Goal: Transaction & Acquisition: Download file/media

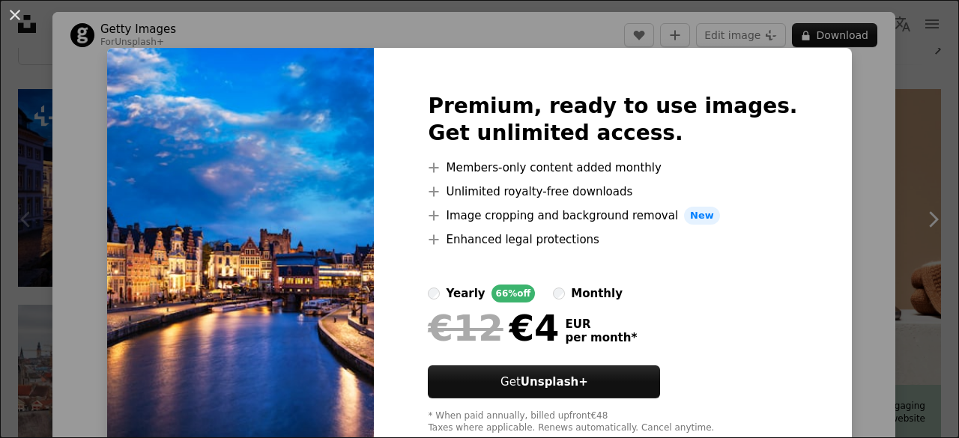
click at [924, 23] on div "An X shape Premium, ready to use images. Get unlimited access. A plus sign Memb…" at bounding box center [479, 219] width 959 height 438
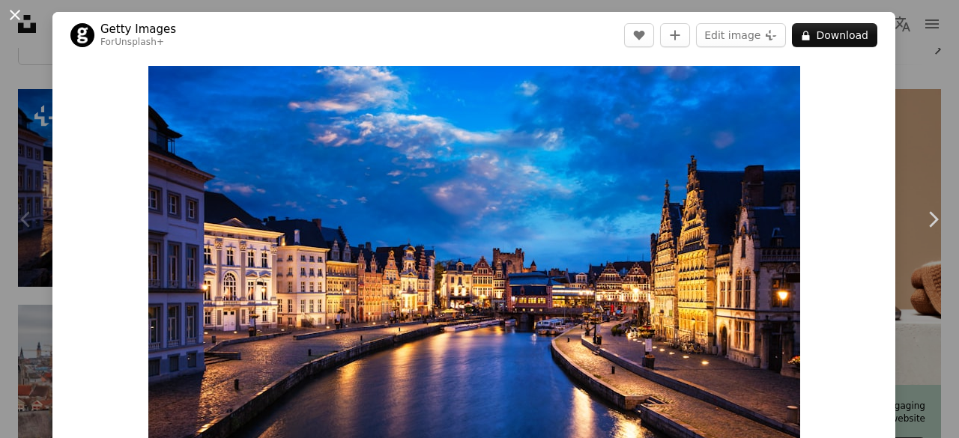
click at [13, 17] on button "An X shape" at bounding box center [15, 15] width 18 height 18
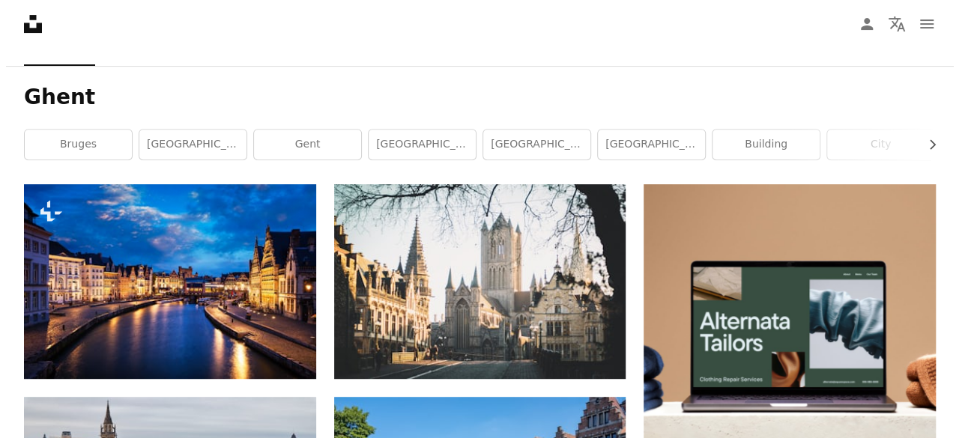
scroll to position [251, 0]
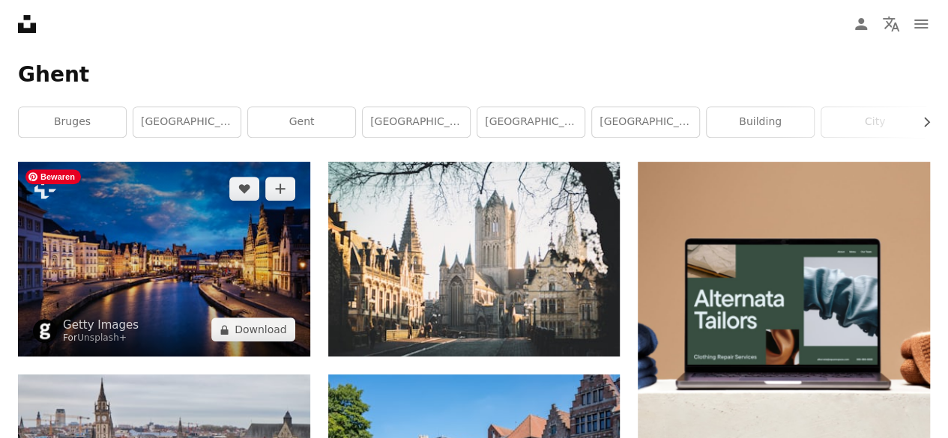
drag, startPoint x: 100, startPoint y: 199, endPoint x: 177, endPoint y: 254, distance: 94.4
click at [177, 254] on img at bounding box center [164, 259] width 292 height 195
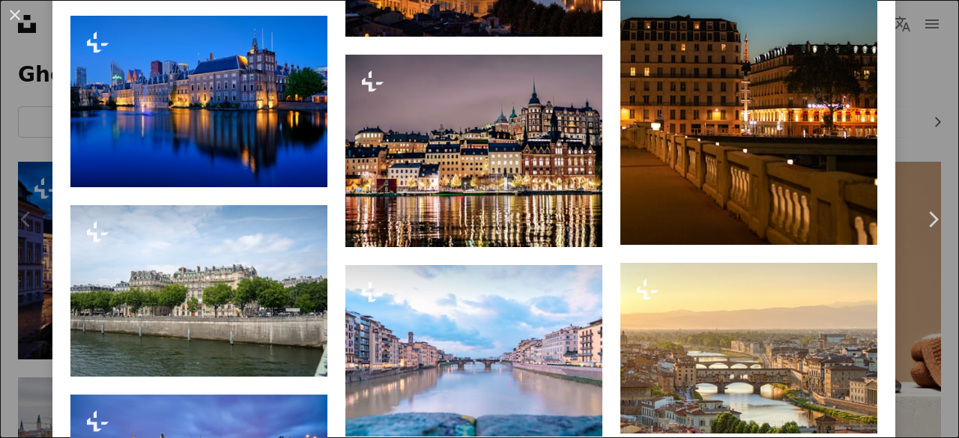
scroll to position [1486, 0]
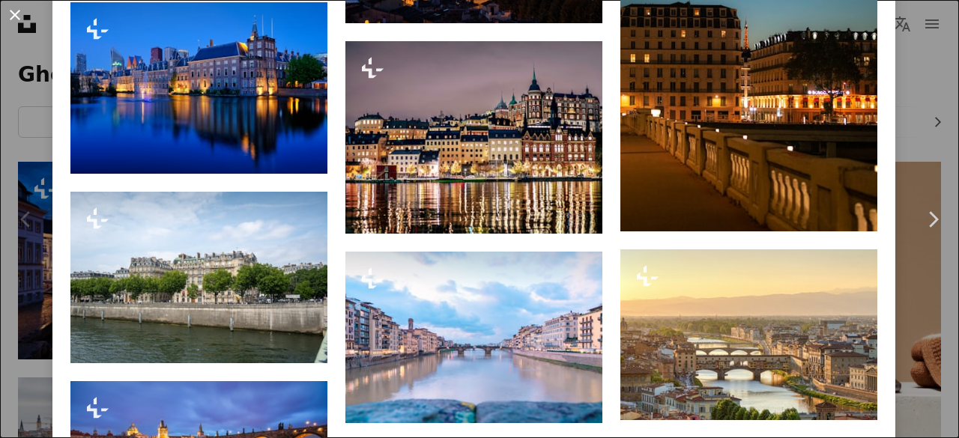
click at [18, 13] on button "An X shape" at bounding box center [15, 15] width 18 height 18
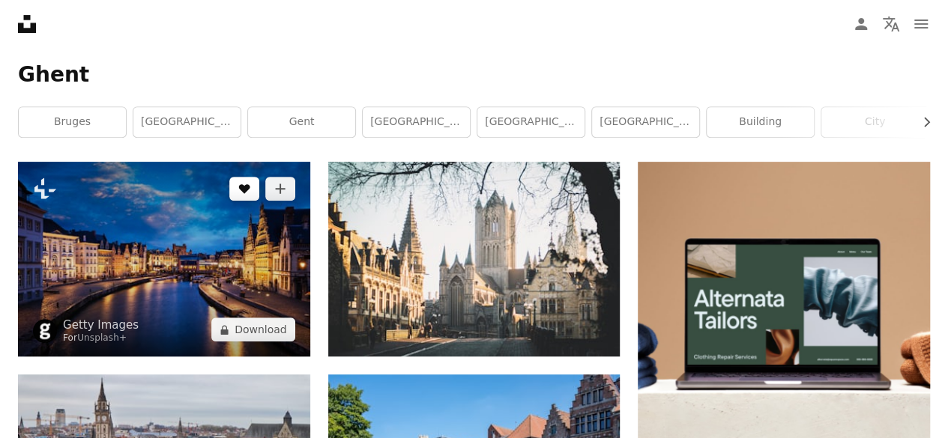
click at [249, 193] on icon "A heart" at bounding box center [244, 189] width 12 height 12
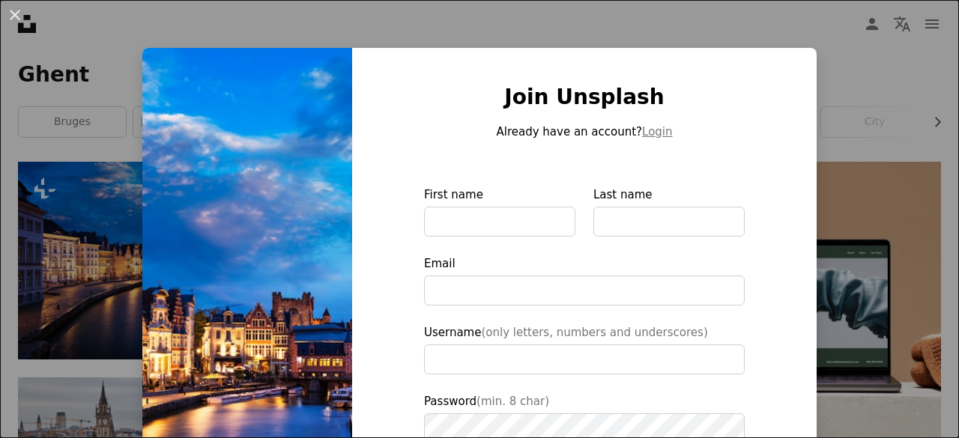
click at [912, 115] on div "An X shape Join Unsplash Already have an account? Login First name Last name Em…" at bounding box center [479, 219] width 959 height 438
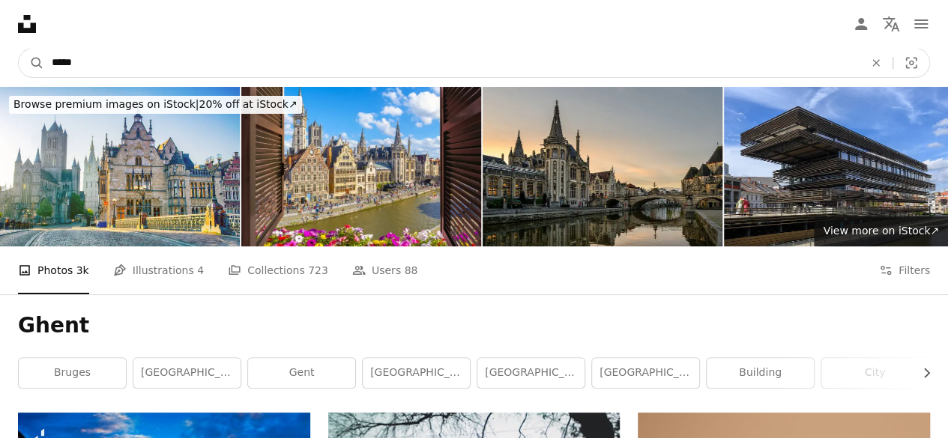
click at [97, 52] on input "*****" at bounding box center [451, 63] width 815 height 28
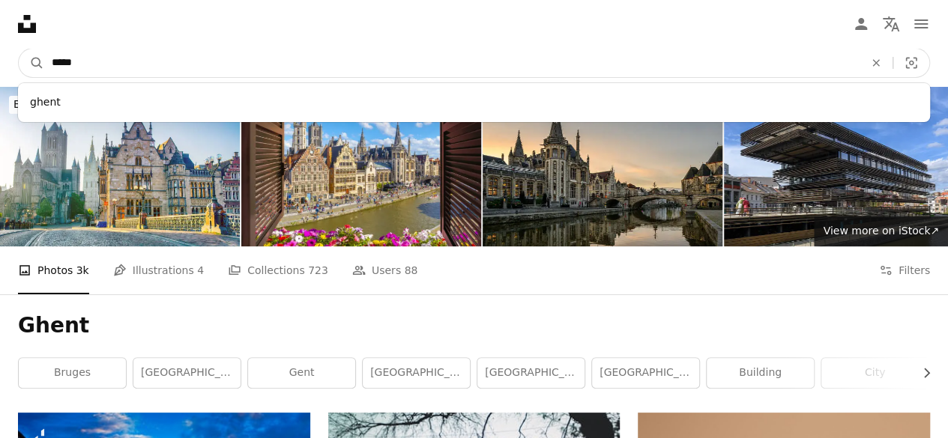
click at [97, 52] on input "*****" at bounding box center [451, 63] width 815 height 28
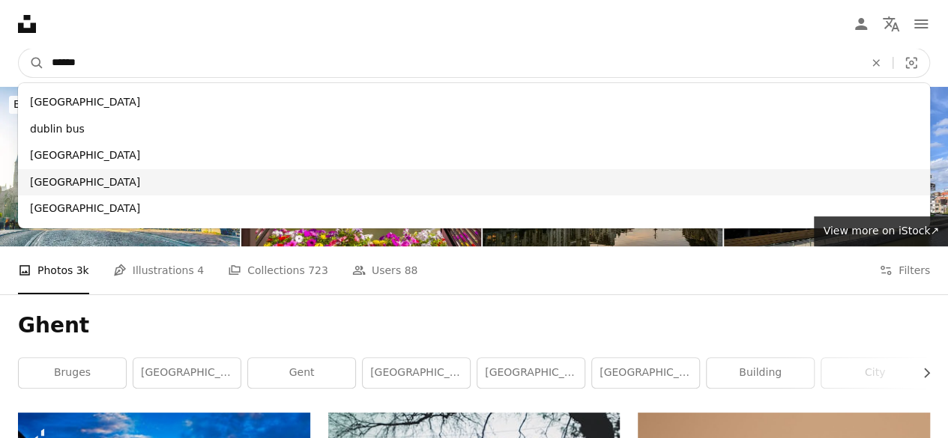
type input "******"
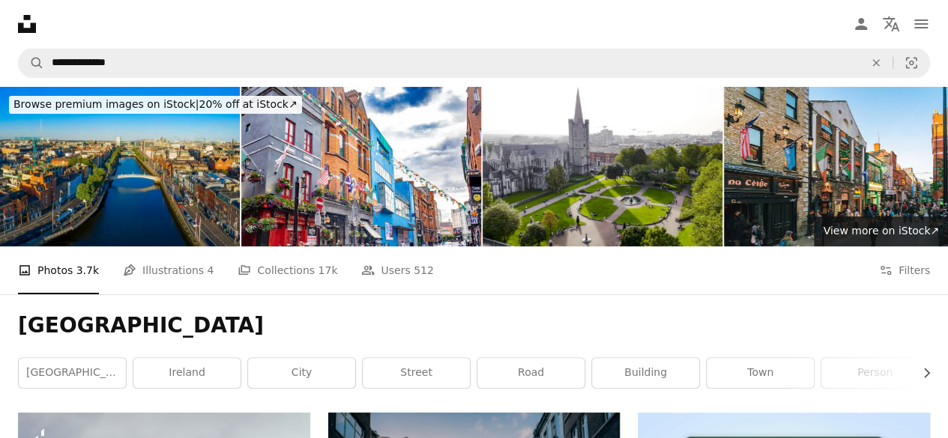
scroll to position [7, 0]
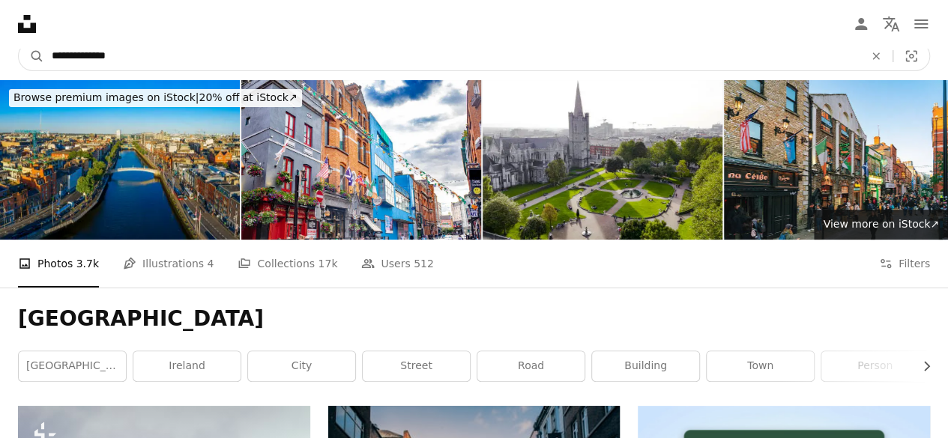
click at [133, 56] on input "**********" at bounding box center [451, 56] width 815 height 28
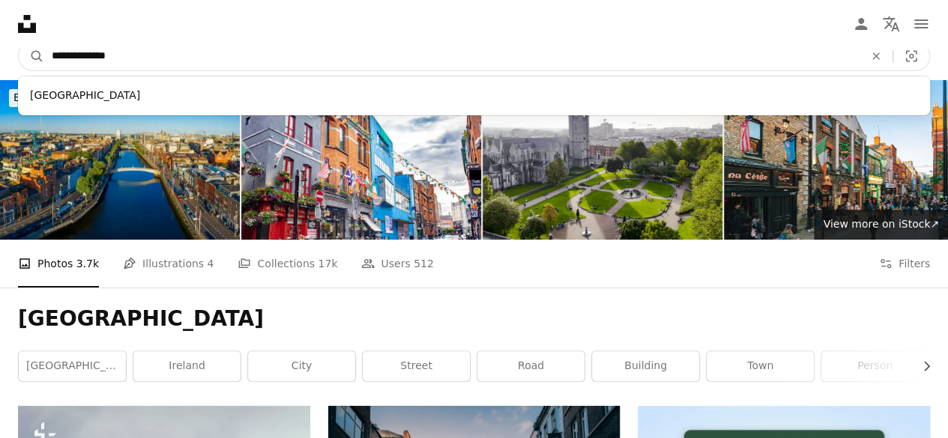
click at [133, 56] on input "**********" at bounding box center [451, 56] width 815 height 28
paste input "Find visuals sitewide"
type input "**********"
click at [19, 42] on button "A magnifying glass" at bounding box center [31, 56] width 25 height 28
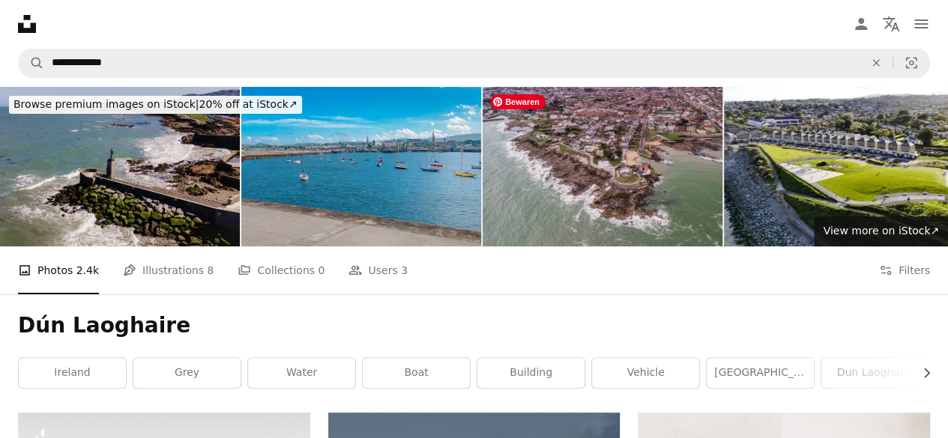
click at [604, 158] on img at bounding box center [602, 167] width 240 height 160
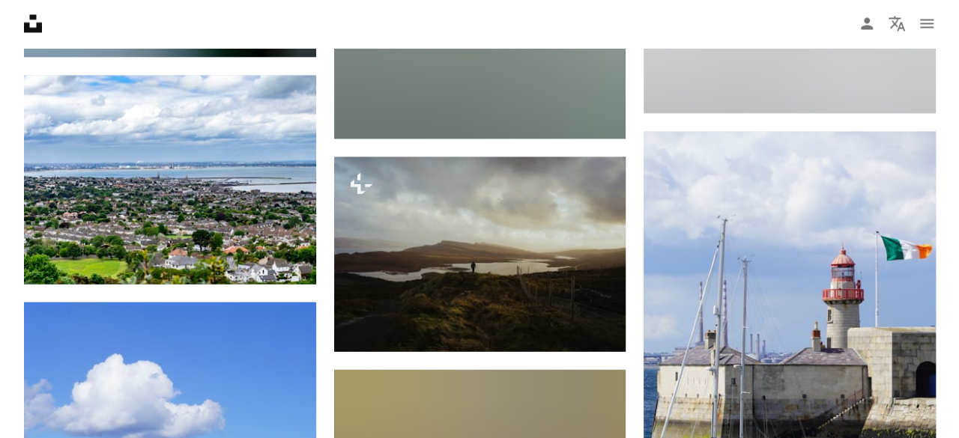
scroll to position [1558, 0]
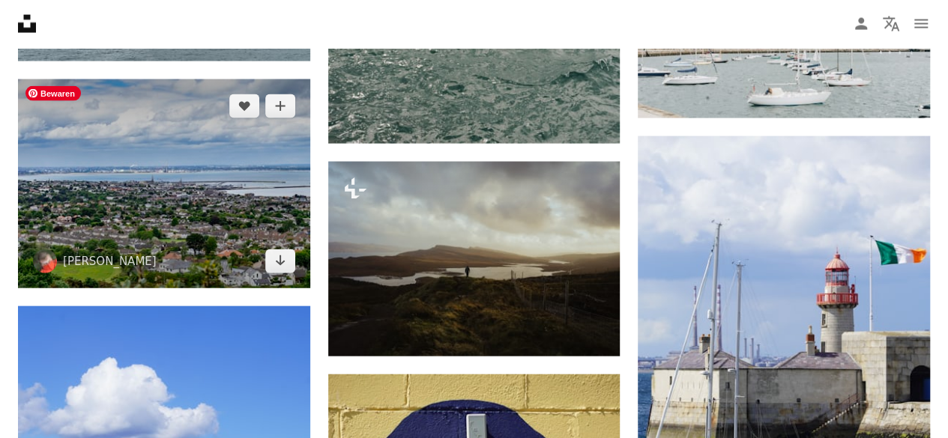
click at [155, 191] on img at bounding box center [164, 183] width 292 height 209
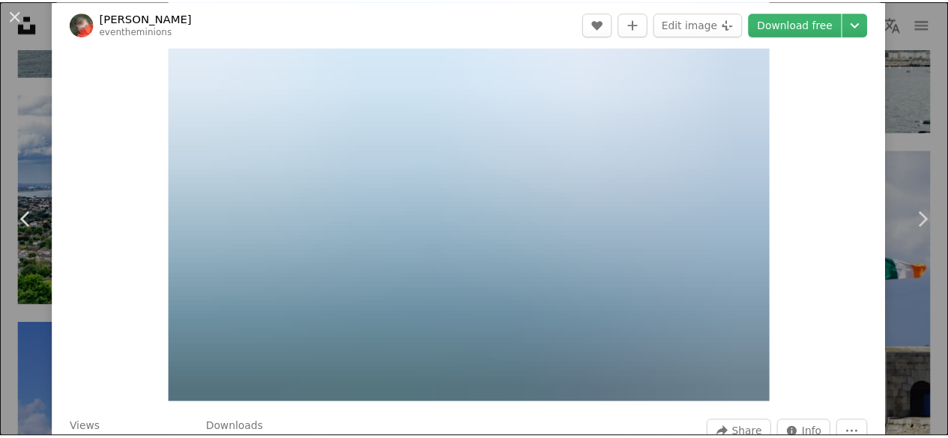
scroll to position [96, 0]
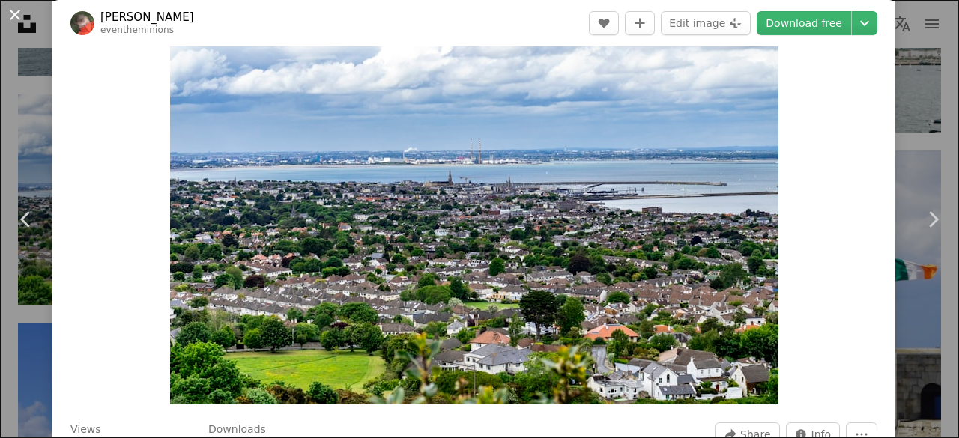
click at [16, 17] on button "An X shape" at bounding box center [15, 15] width 18 height 18
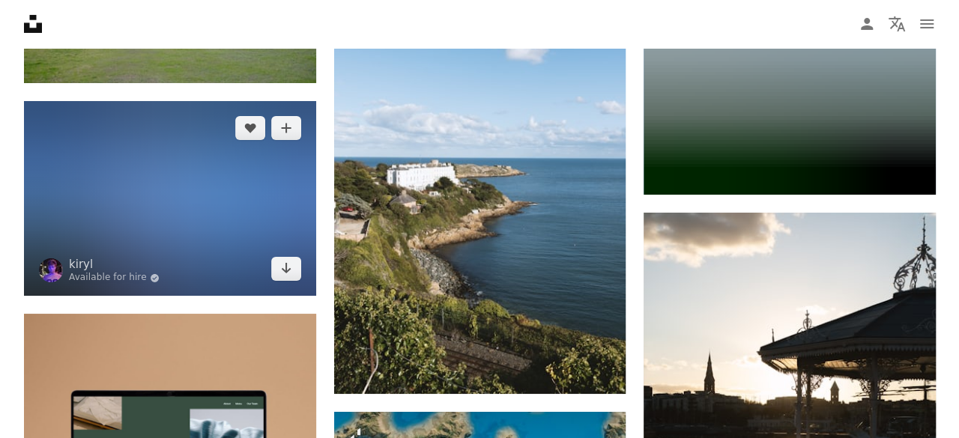
scroll to position [2644, 0]
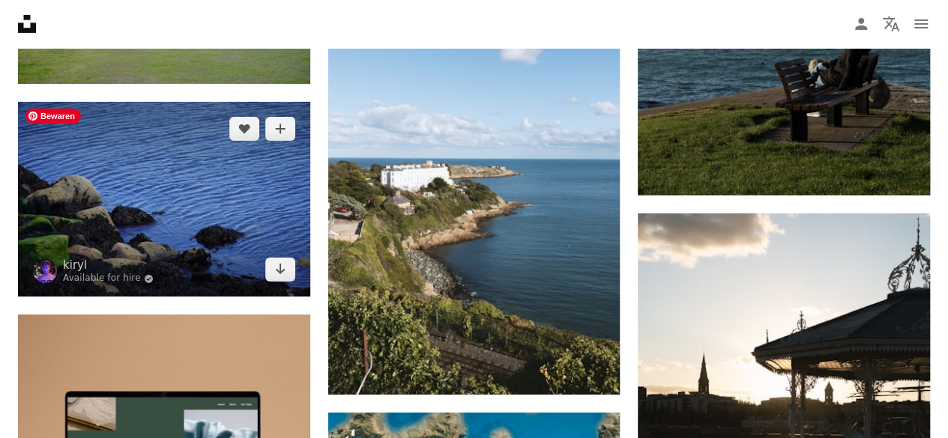
click at [166, 205] on img at bounding box center [164, 199] width 292 height 195
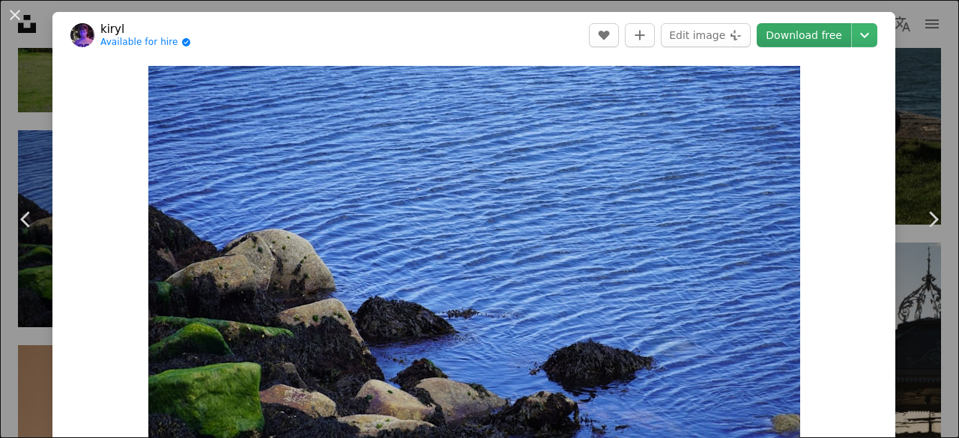
click at [799, 43] on link "Download free" at bounding box center [804, 35] width 94 height 24
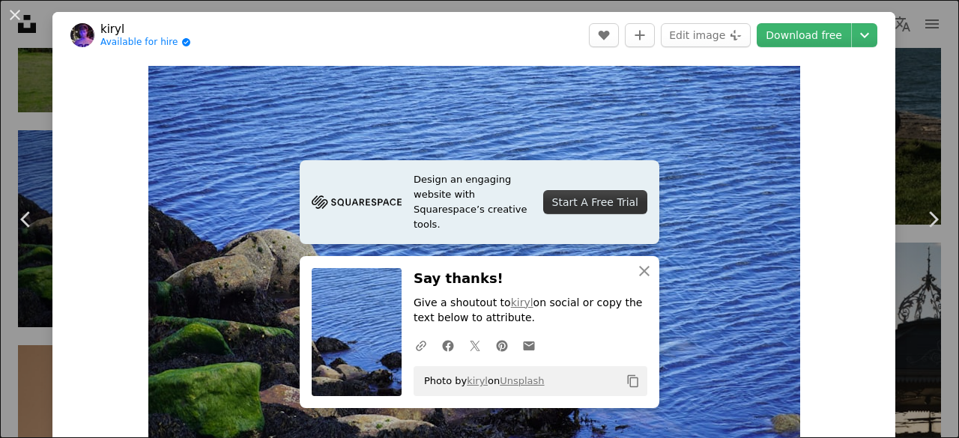
click at [0, 121] on div "An X shape Chevron left Chevron right kiryl Available for hire A checkmark insi…" at bounding box center [479, 219] width 959 height 438
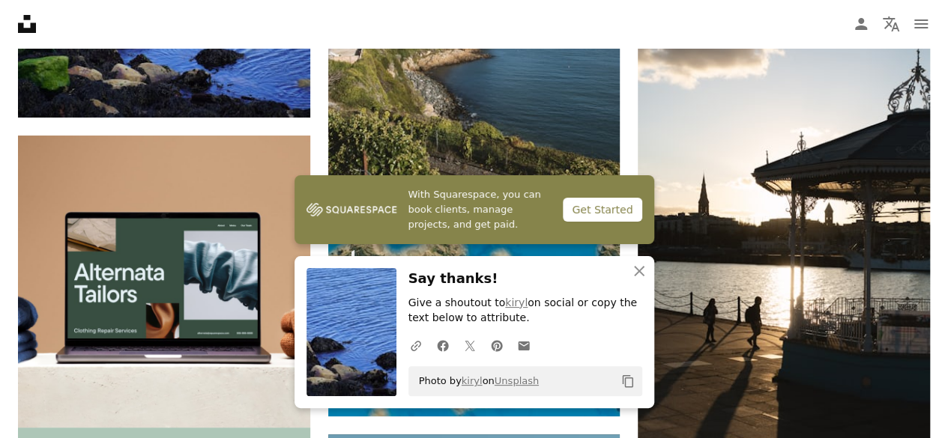
scroll to position [2824, 0]
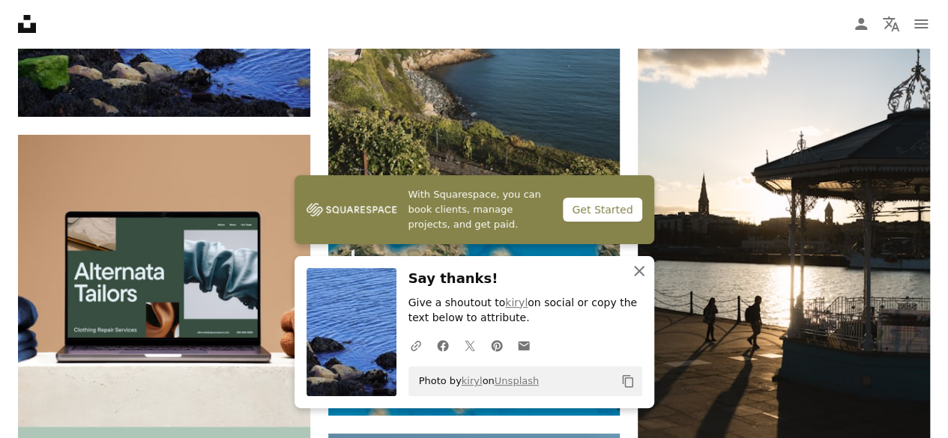
click at [637, 276] on icon "An X shape" at bounding box center [639, 271] width 18 height 18
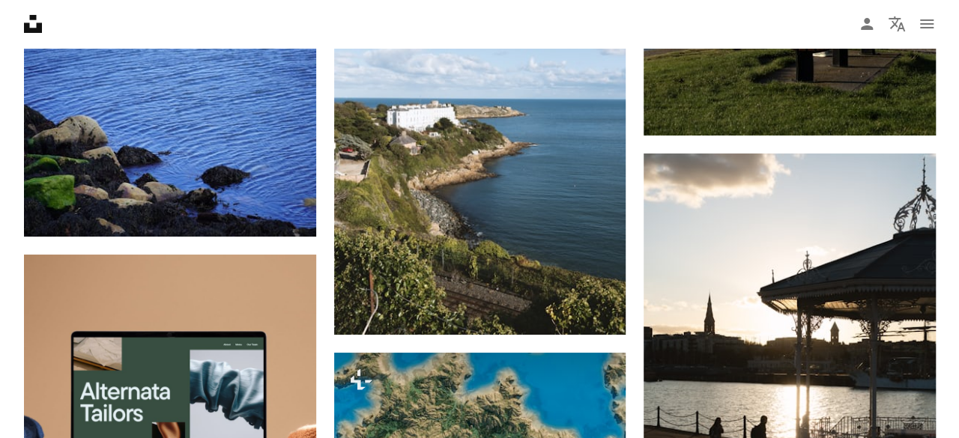
scroll to position [2703, 0]
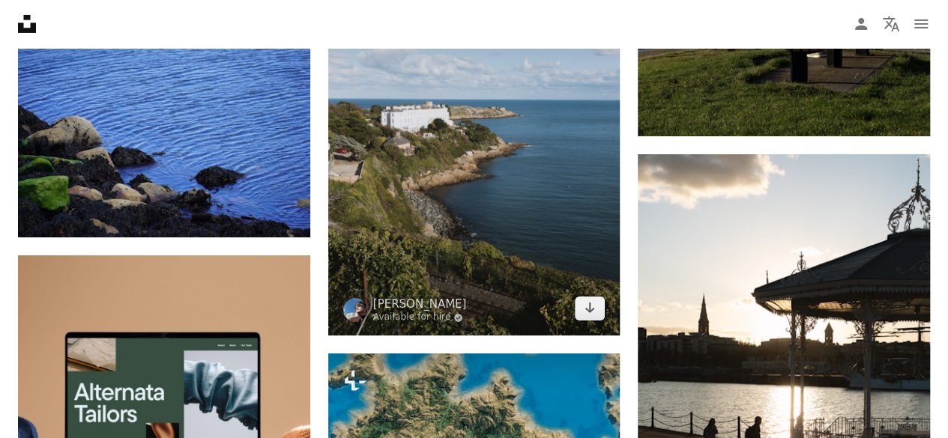
click at [476, 146] on img at bounding box center [474, 117] width 292 height 438
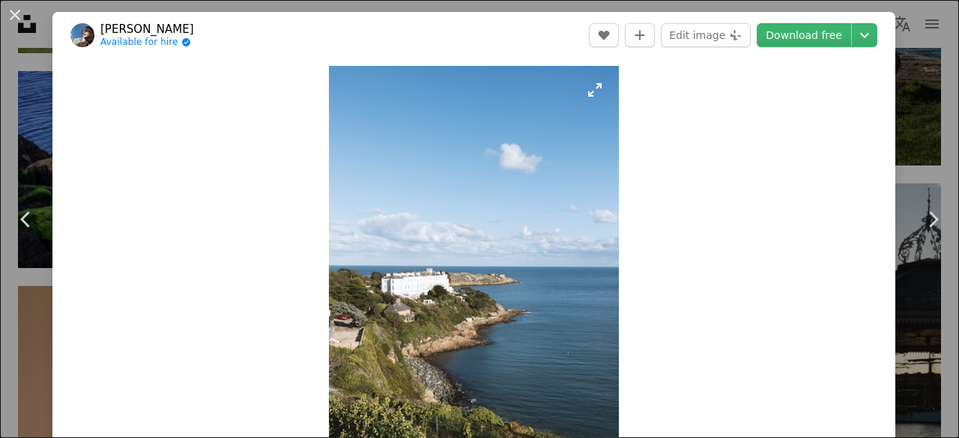
click at [375, 332] on img "Zoom in on this image" at bounding box center [474, 283] width 290 height 435
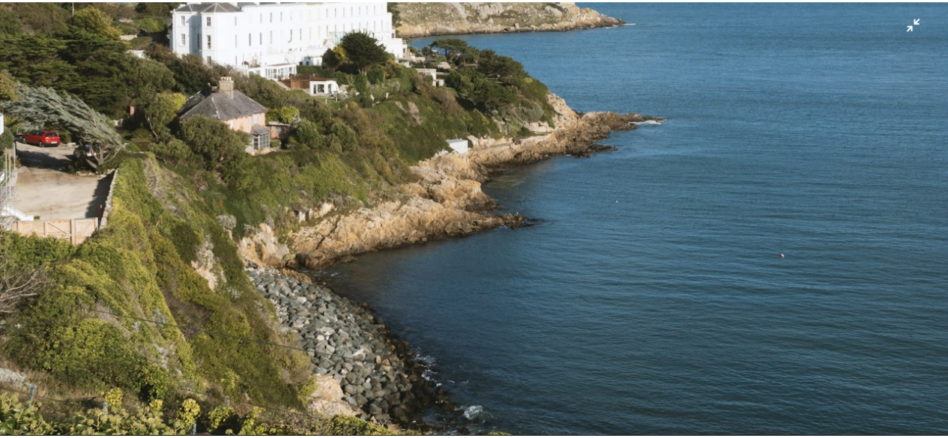
scroll to position [692, 0]
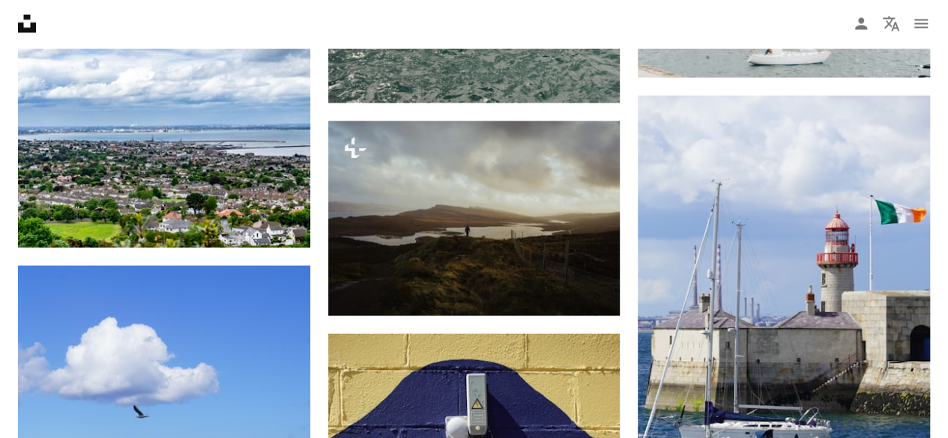
scroll to position [1543, 0]
